Goal: Task Accomplishment & Management: Manage account settings

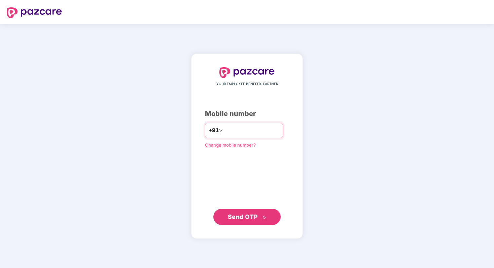
type input "**********"
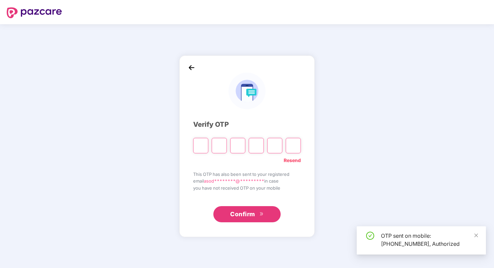
type input "*"
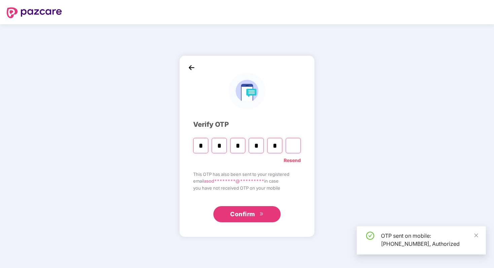
type input "*"
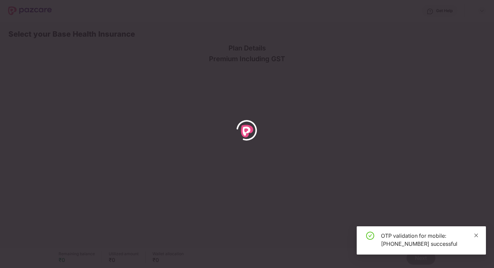
click at [476, 235] on icon "close" at bounding box center [476, 235] width 4 height 4
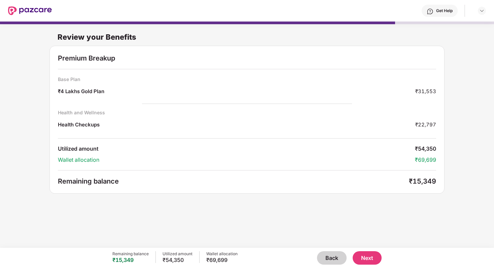
click at [335, 259] on button "Back" at bounding box center [332, 257] width 30 height 13
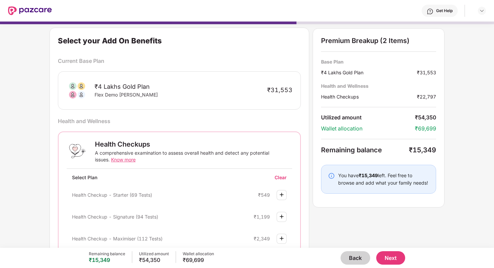
click at [335, 259] on div "Back Next" at bounding box center [309, 257] width 191 height 13
click at [351, 256] on button "Back" at bounding box center [355, 257] width 30 height 13
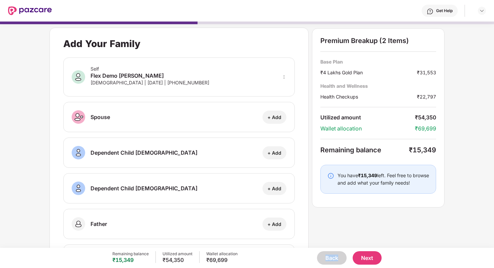
click at [336, 260] on button "Back" at bounding box center [332, 257] width 30 height 13
